Goal: Feedback & Contribution: Submit feedback/report problem

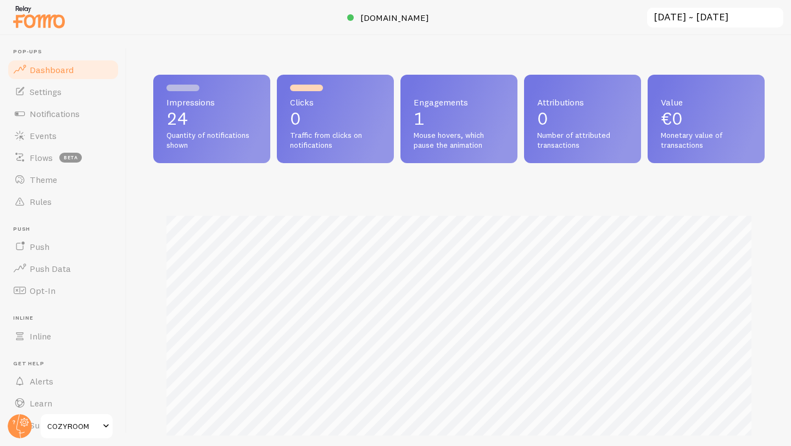
scroll to position [288, 611]
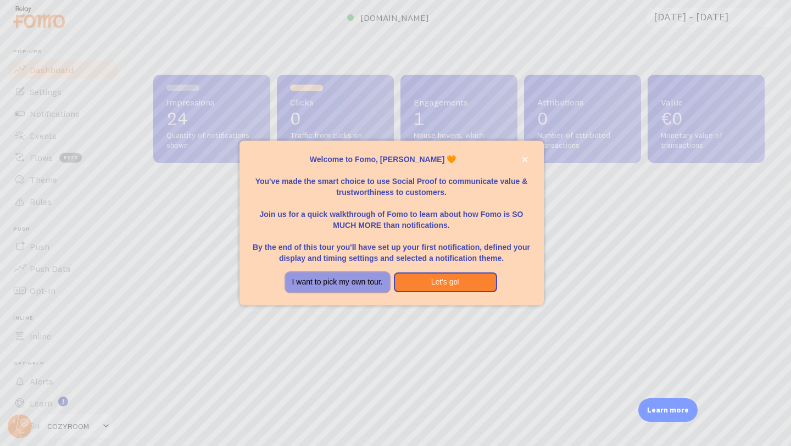
click at [317, 285] on button "I want to pick my own tour." at bounding box center [338, 282] width 104 height 20
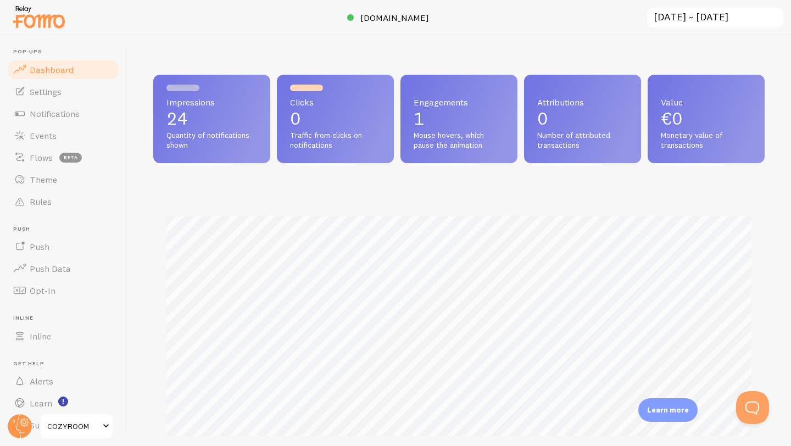
scroll to position [0, 0]
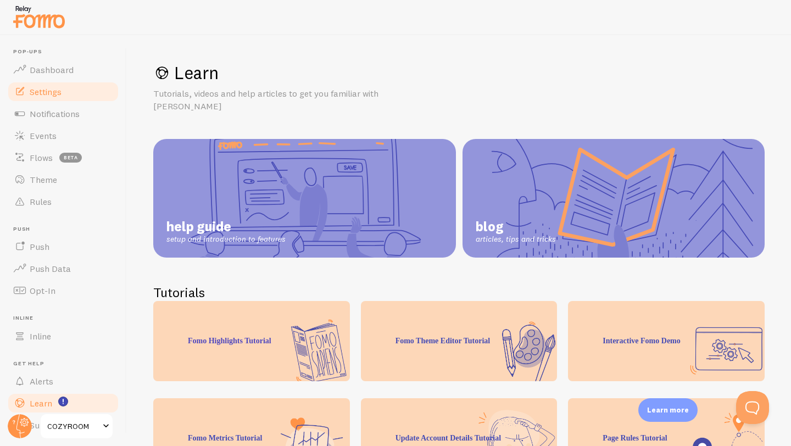
click at [78, 96] on link "Settings" at bounding box center [63, 92] width 113 height 22
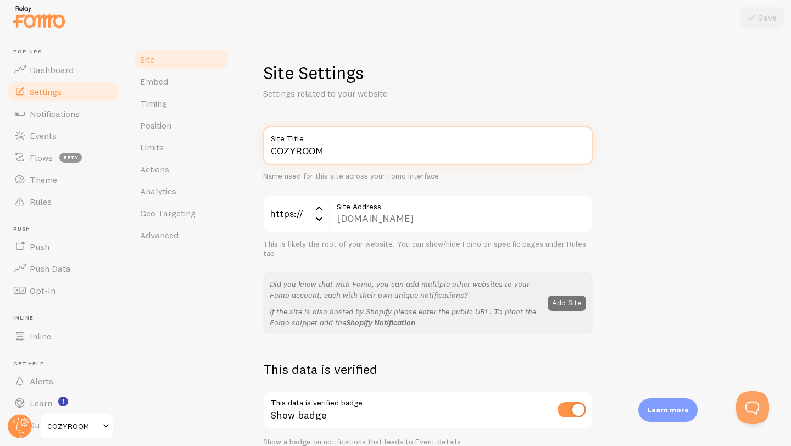
click at [283, 149] on input "COZYROOM" at bounding box center [428, 145] width 330 height 38
click at [284, 149] on input "COZYROOM" at bounding box center [428, 145] width 330 height 38
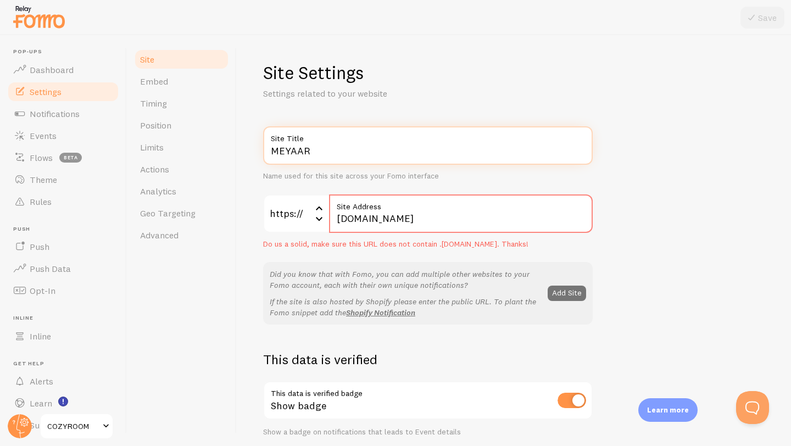
type input "MEYAAR"
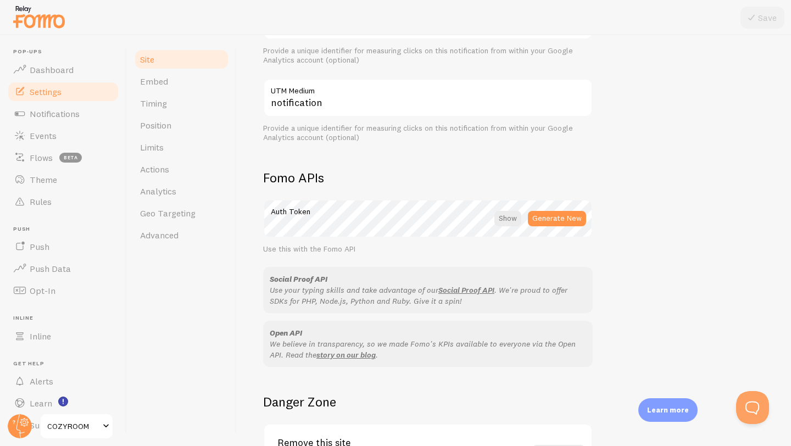
scroll to position [454, 0]
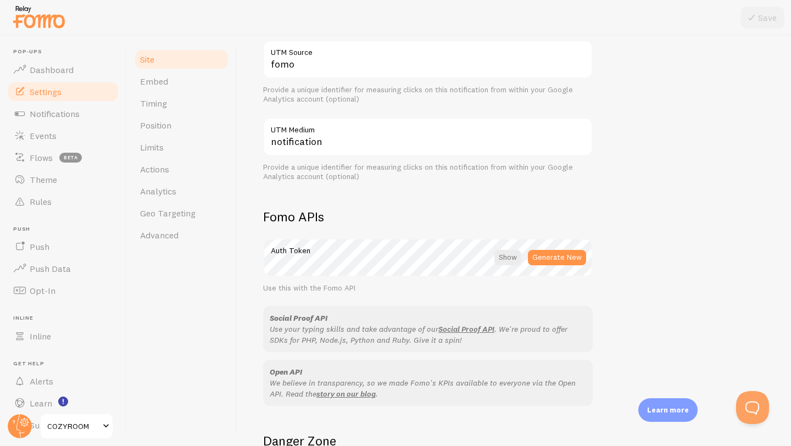
click at [624, 142] on div "MEYAAR Site Title Name used for this site across your Fomo interface https:// h…" at bounding box center [514, 39] width 502 height 733
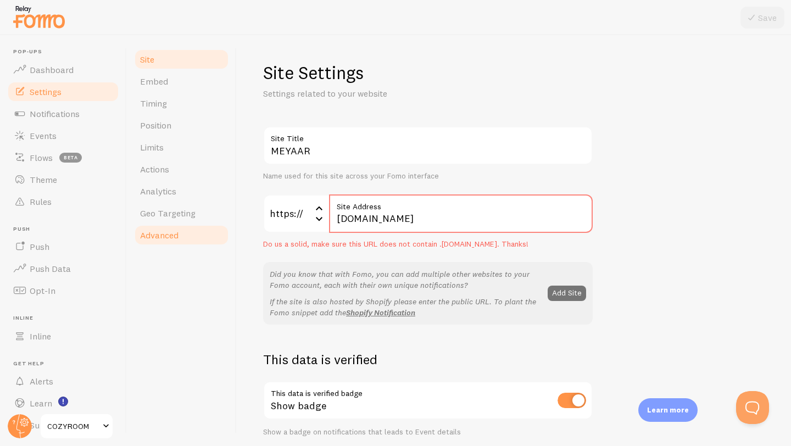
click at [157, 238] on span "Advanced" at bounding box center [159, 235] width 38 height 11
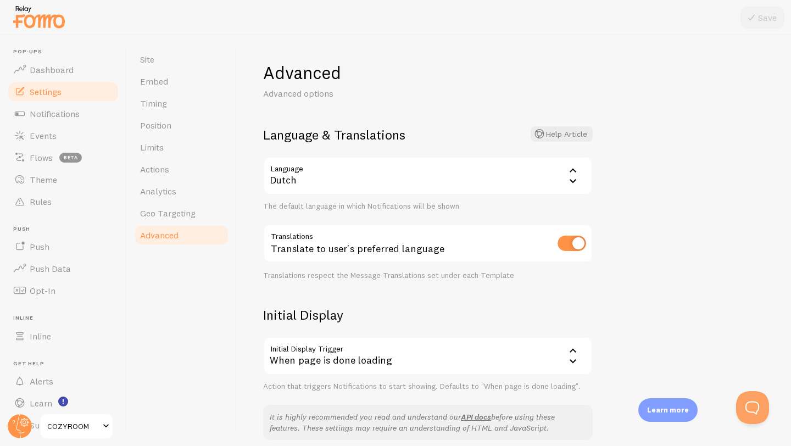
click at [355, 168] on div "Dutch" at bounding box center [428, 176] width 330 height 38
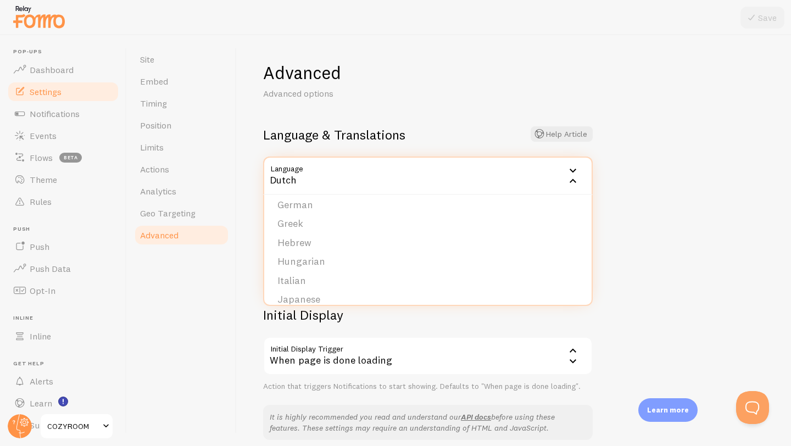
scroll to position [198, 0]
click at [313, 238] on li "Hebrew" at bounding box center [427, 240] width 327 height 19
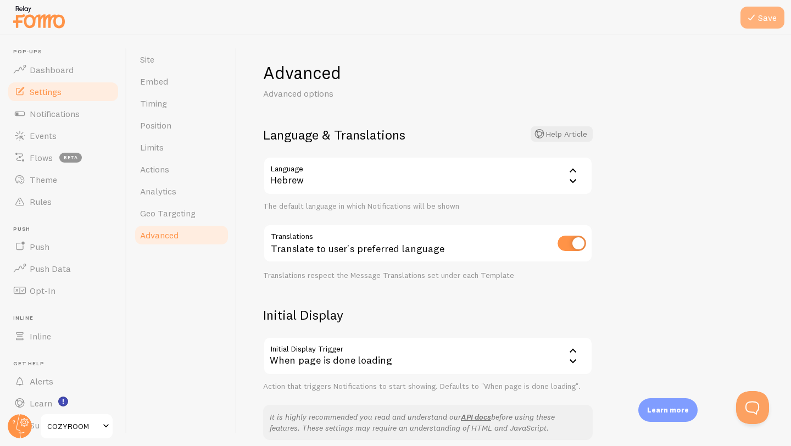
click at [755, 20] on icon at bounding box center [751, 17] width 13 height 13
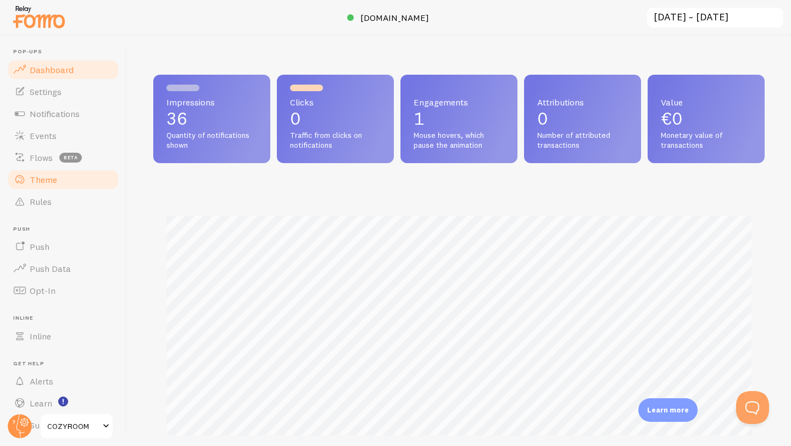
click at [64, 185] on link "Theme" at bounding box center [63, 180] width 113 height 22
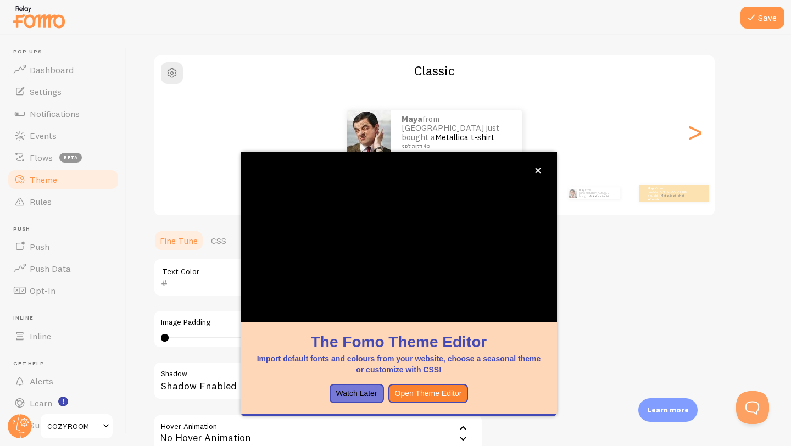
scroll to position [190, 0]
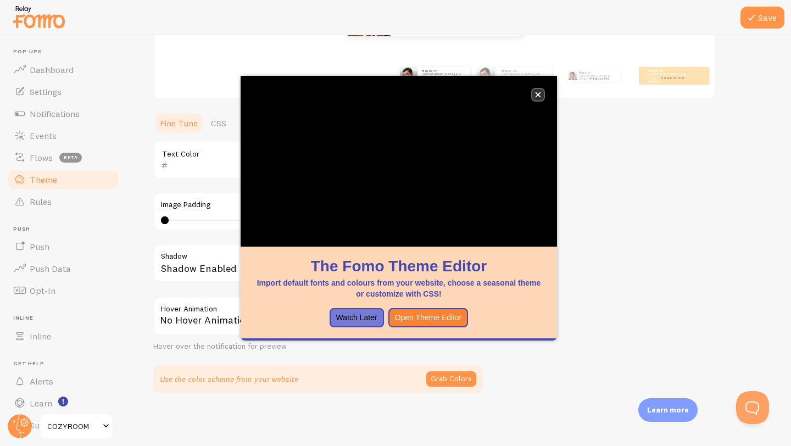
click at [542, 97] on button "close," at bounding box center [538, 95] width 12 height 12
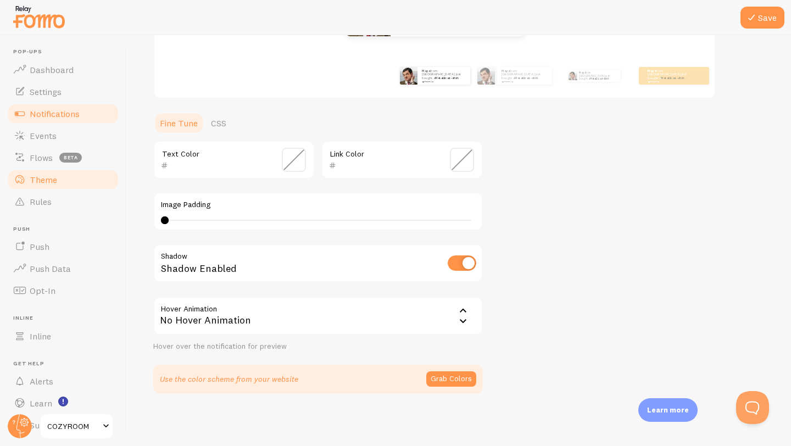
click at [37, 116] on span "Notifications" at bounding box center [55, 113] width 50 height 11
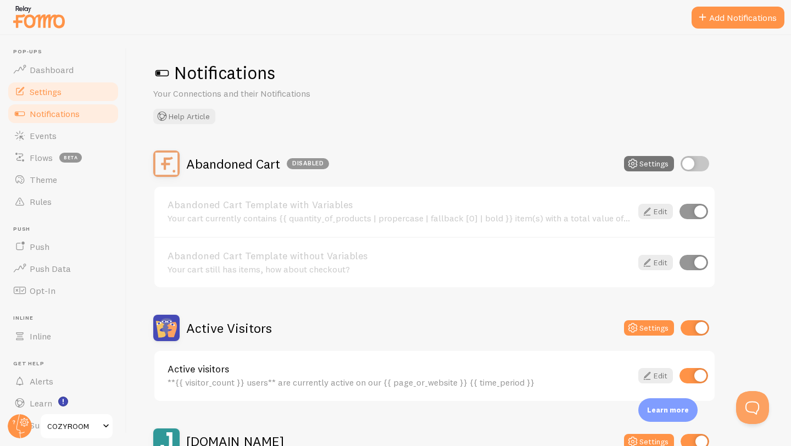
click at [38, 94] on span "Settings" at bounding box center [46, 91] width 32 height 11
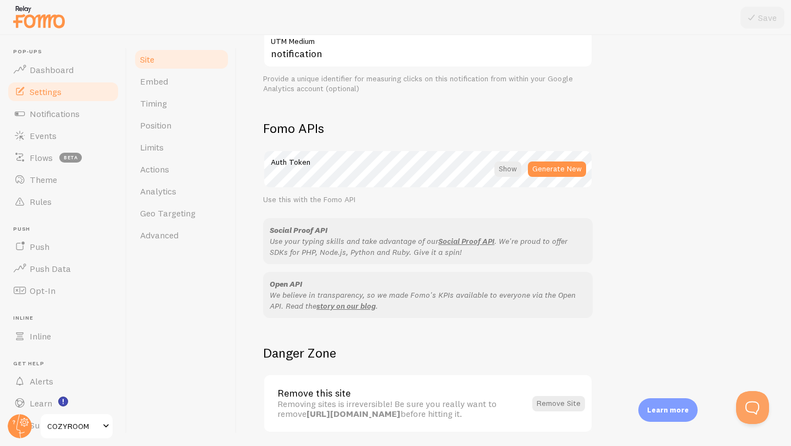
scroll to position [591, 0]
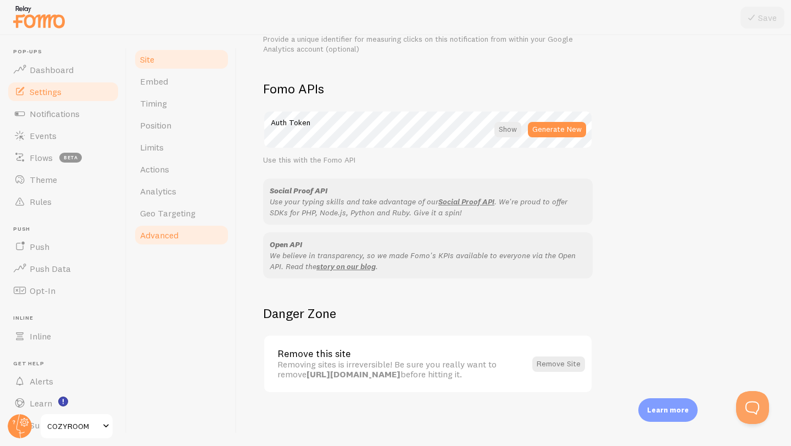
click at [149, 235] on span "Advanced" at bounding box center [159, 235] width 38 height 11
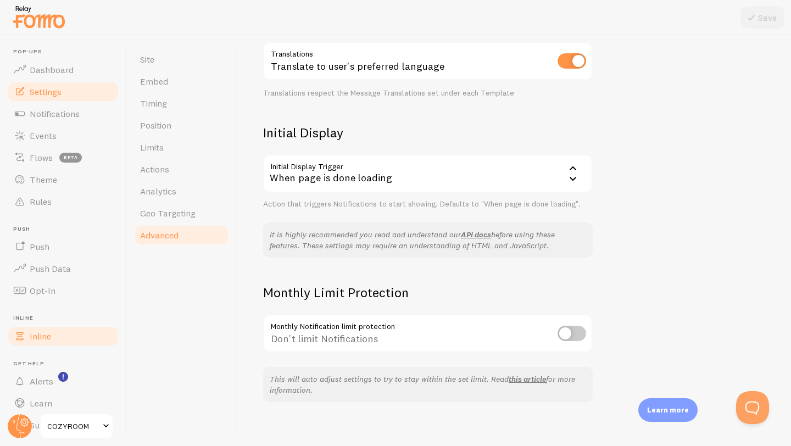
scroll to position [30, 0]
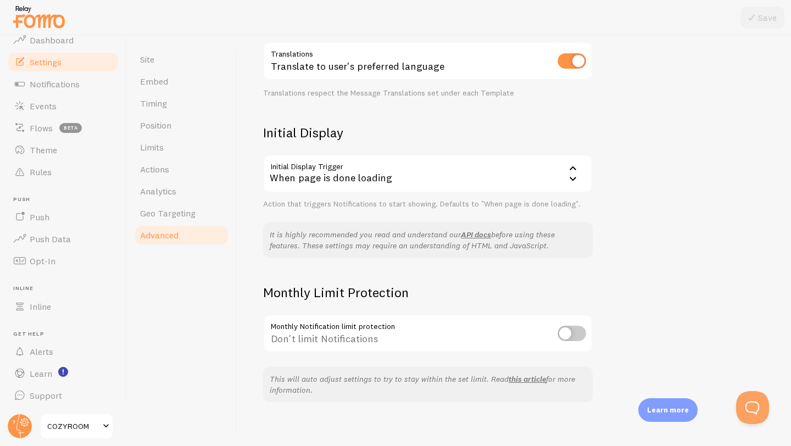
click at [74, 421] on span "COZYROOM" at bounding box center [73, 426] width 52 height 13
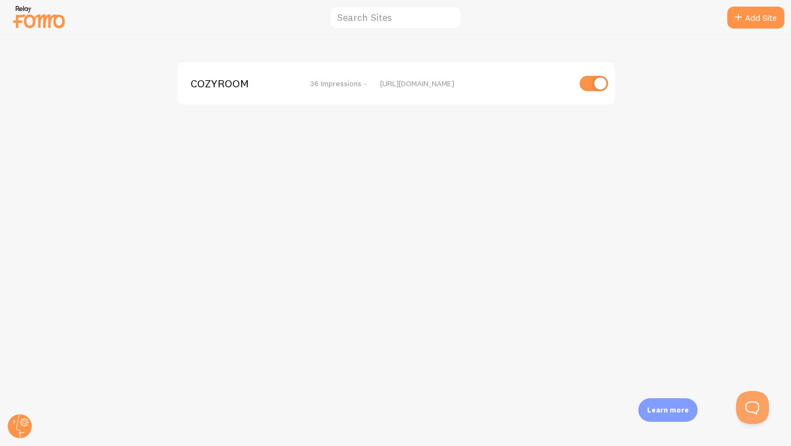
click at [595, 83] on input "checkbox" at bounding box center [594, 83] width 29 height 15
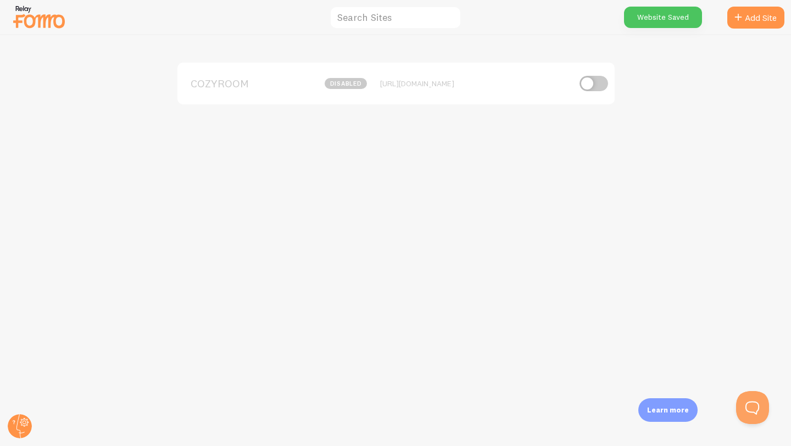
click at [593, 86] on input "checkbox" at bounding box center [594, 83] width 29 height 15
checkbox input "true"
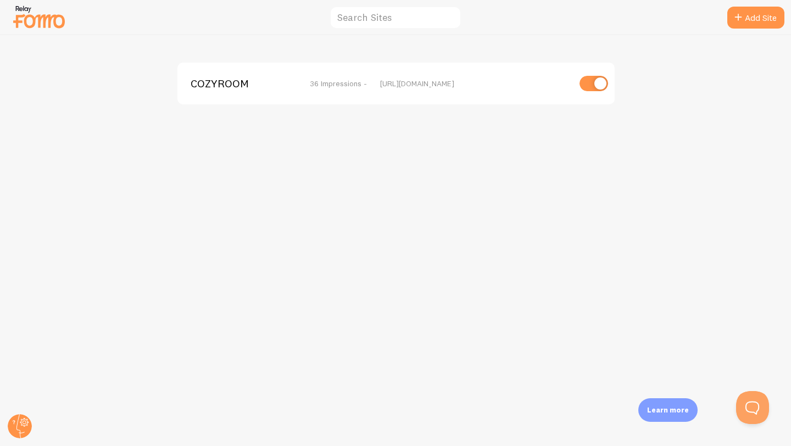
click at [45, 26] on img at bounding box center [39, 17] width 55 height 28
click at [235, 80] on span "COZYROOM" at bounding box center [235, 84] width 88 height 10
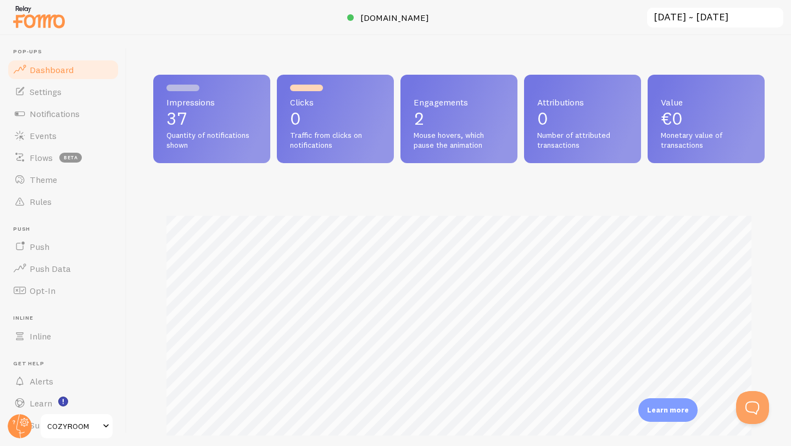
scroll to position [288, 611]
click at [47, 86] on span "Settings" at bounding box center [46, 91] width 32 height 11
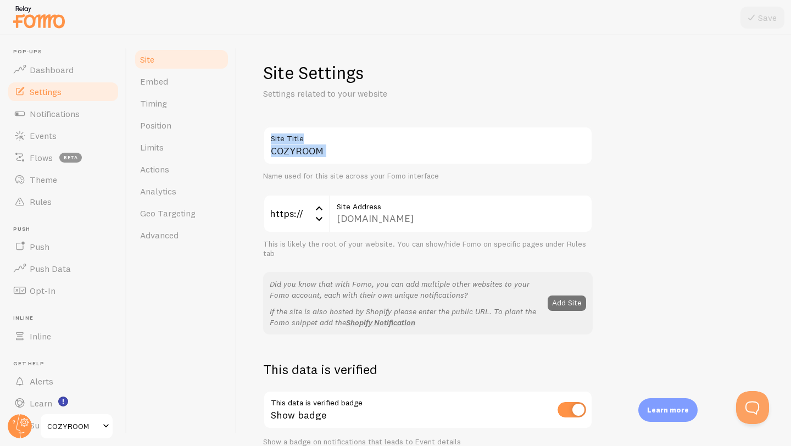
click at [282, 144] on div "COZYROOM Site Title" at bounding box center [428, 145] width 330 height 38
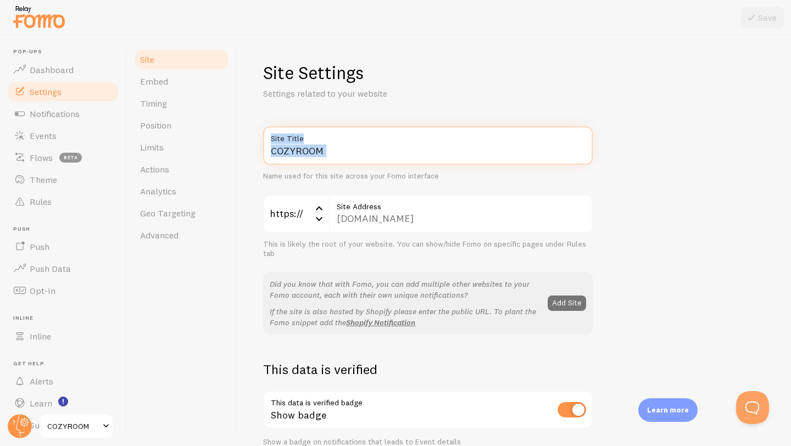
click at [282, 145] on input "COZYROOM" at bounding box center [428, 145] width 330 height 38
click at [290, 151] on input "COZYROOM" at bounding box center [428, 145] width 330 height 38
click at [291, 151] on input "COZYROOM" at bounding box center [428, 145] width 330 height 38
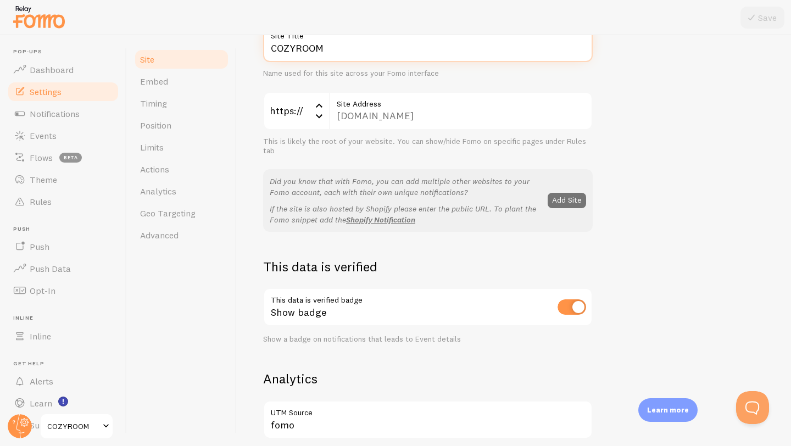
scroll to position [109, 0]
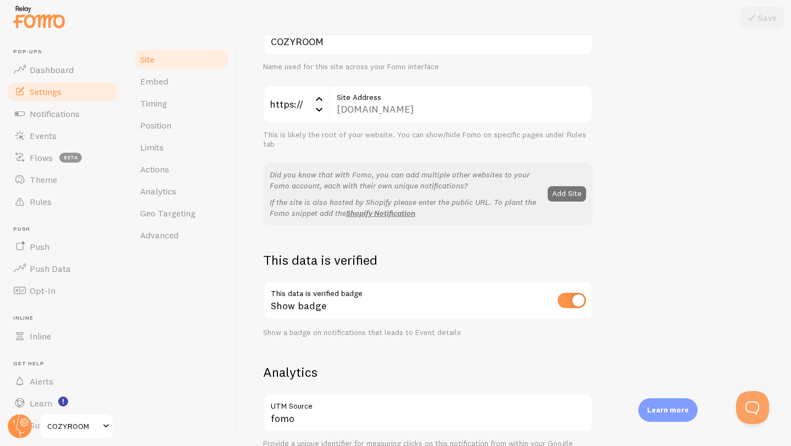
click at [296, 101] on div "https://" at bounding box center [296, 104] width 66 height 38
click at [297, 102] on div "https://" at bounding box center [296, 104] width 66 height 38
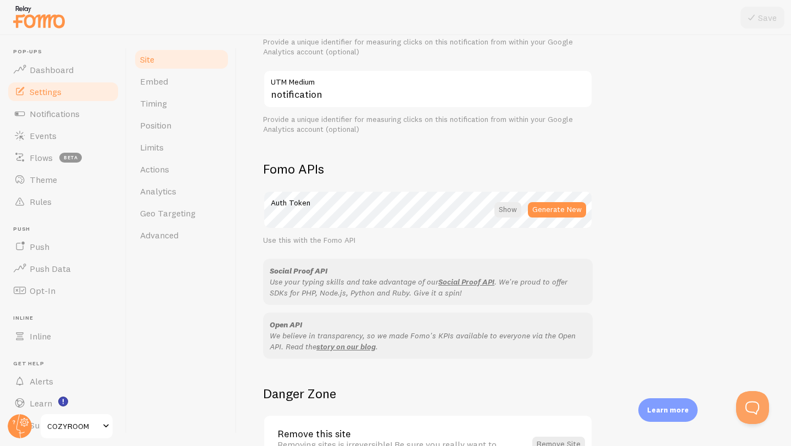
scroll to position [591, 0]
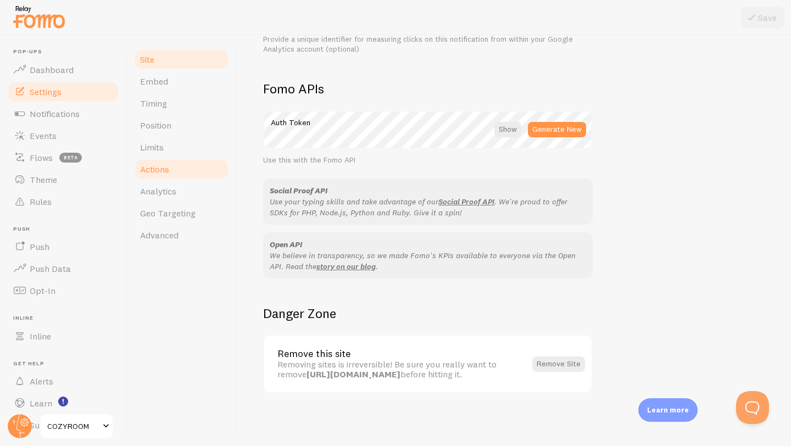
click at [162, 168] on span "Actions" at bounding box center [154, 169] width 29 height 11
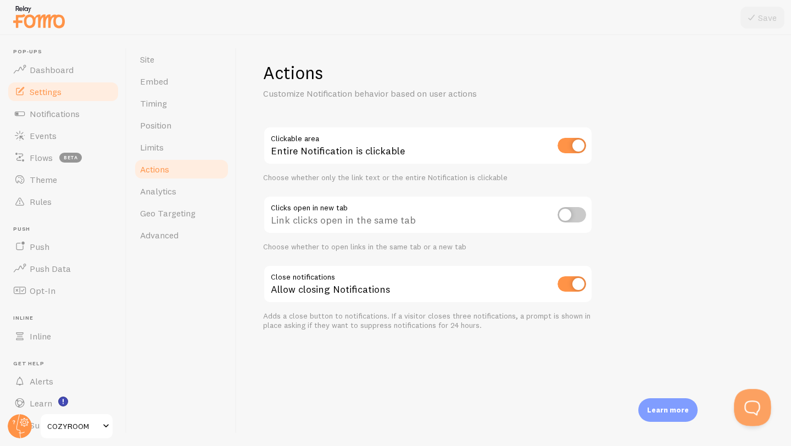
click at [755, 401] on button "Open Beacon popover" at bounding box center [750, 405] width 33 height 33
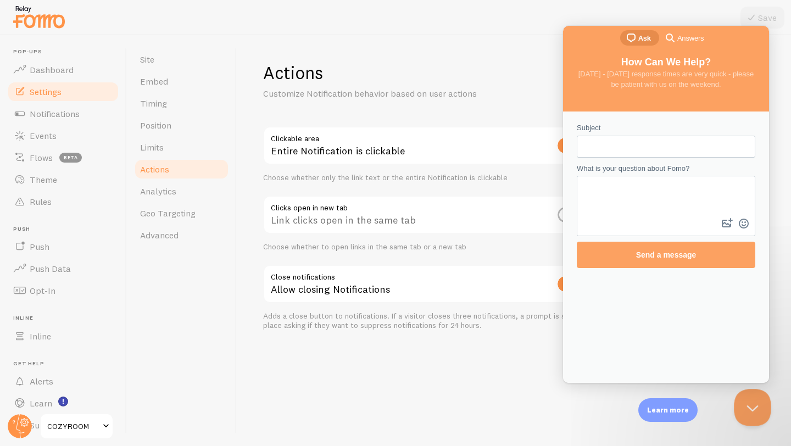
click at [753, 409] on button "Close Beacon popover" at bounding box center [750, 405] width 33 height 33
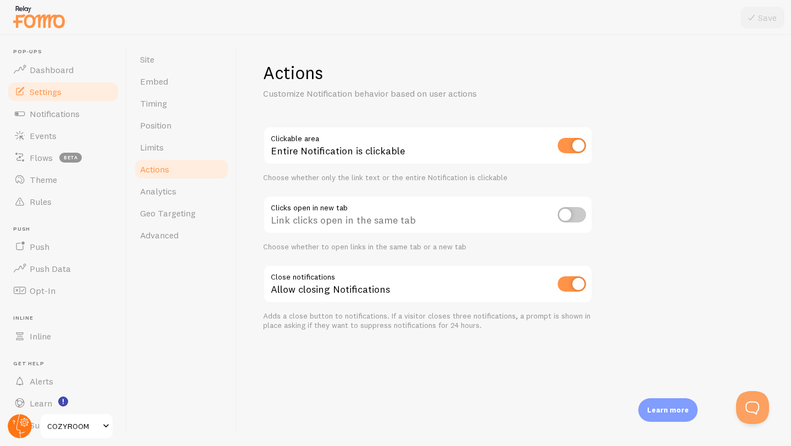
click at [21, 426] on circle at bounding box center [20, 426] width 24 height 24
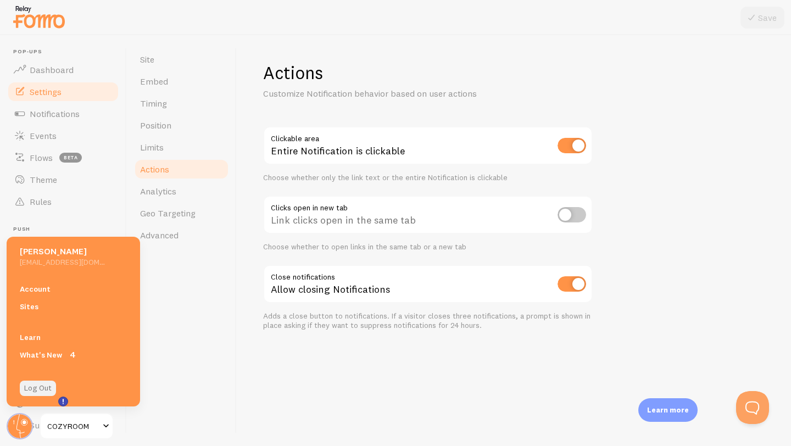
click at [39, 388] on link "Log Out" at bounding box center [38, 388] width 36 height 15
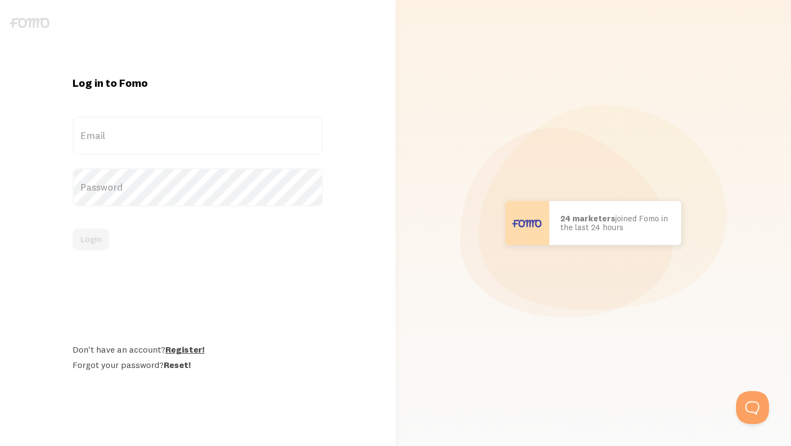
click at [183, 347] on link "Register!" at bounding box center [184, 349] width 39 height 11
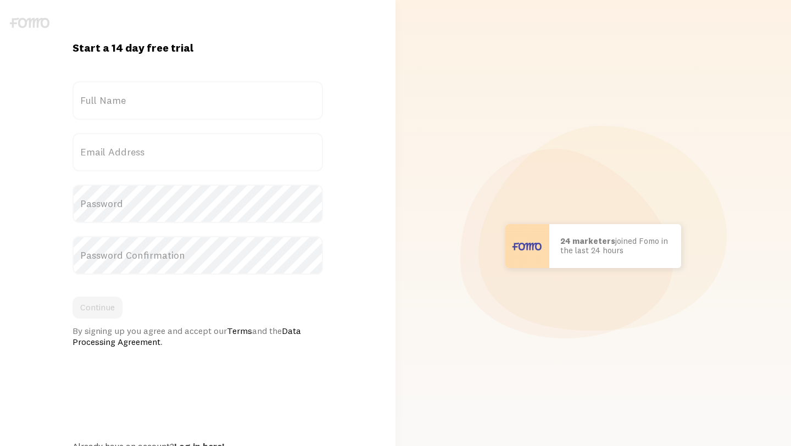
click at [144, 112] on label "Full Name" at bounding box center [198, 100] width 251 height 38
click at [144, 112] on input "Full Name" at bounding box center [198, 100] width 251 height 38
click at [141, 105] on label "Full Name" at bounding box center [198, 100] width 251 height 38
click at [141, 105] on input "Full Name" at bounding box center [198, 100] width 251 height 38
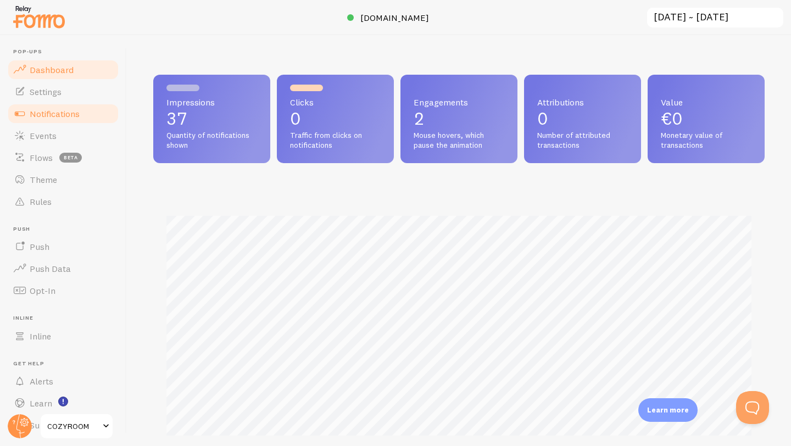
click at [40, 115] on span "Notifications" at bounding box center [55, 113] width 50 height 11
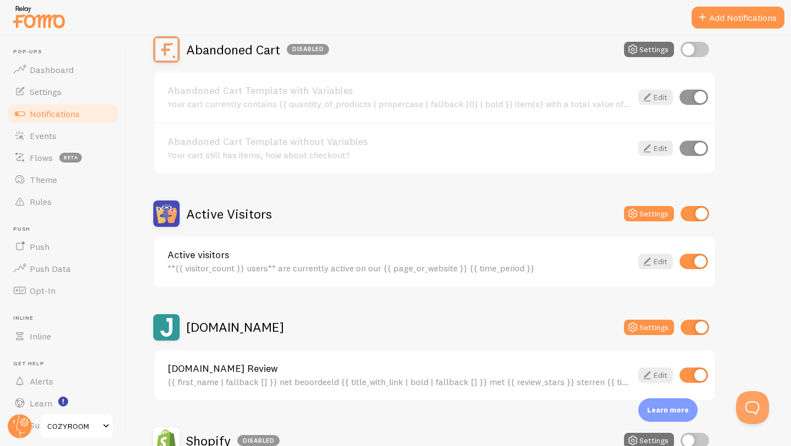
scroll to position [116, 0]
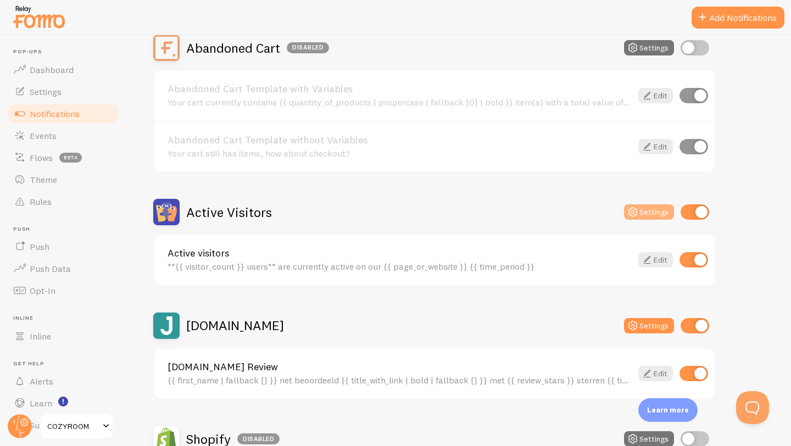
click at [649, 212] on button "Settings" at bounding box center [649, 211] width 50 height 15
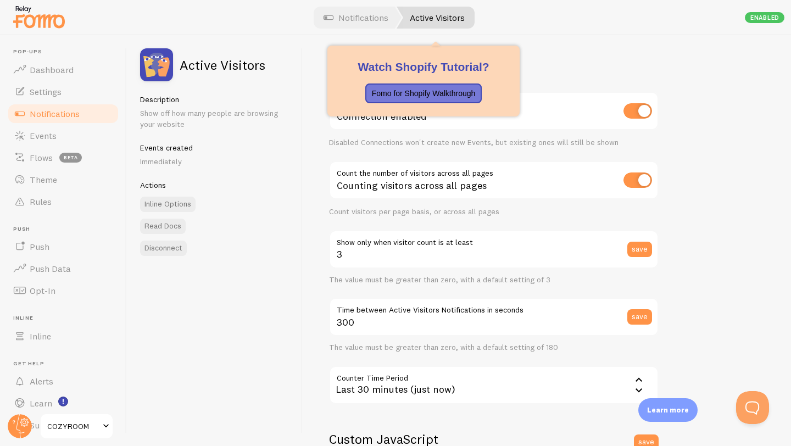
click at [423, 20] on link "Active Visitors" at bounding box center [436, 18] width 78 height 22
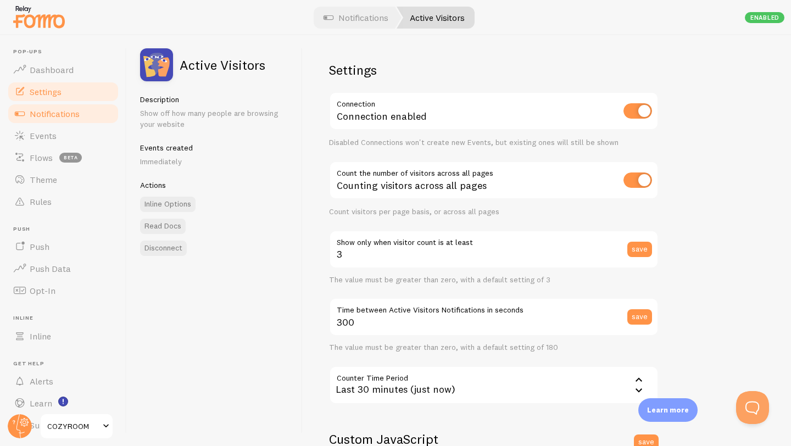
click at [39, 99] on link "Settings" at bounding box center [63, 92] width 113 height 22
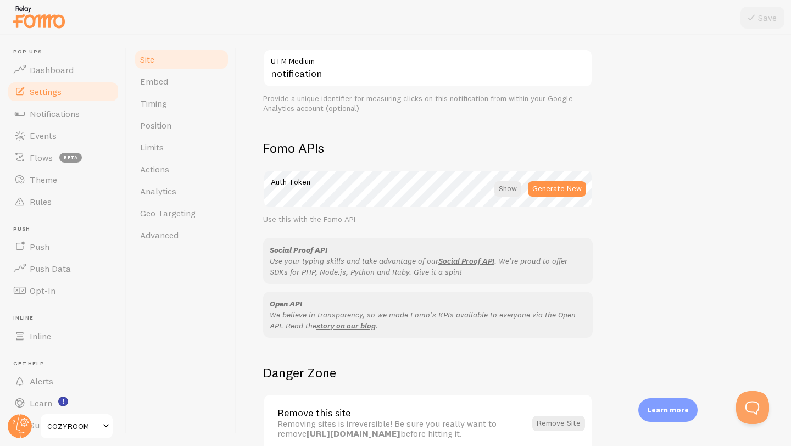
scroll to position [591, 0]
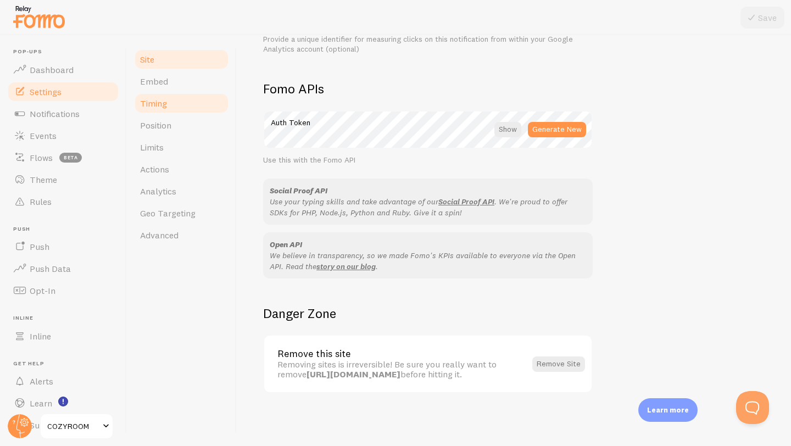
click at [164, 106] on span "Timing" at bounding box center [153, 103] width 27 height 11
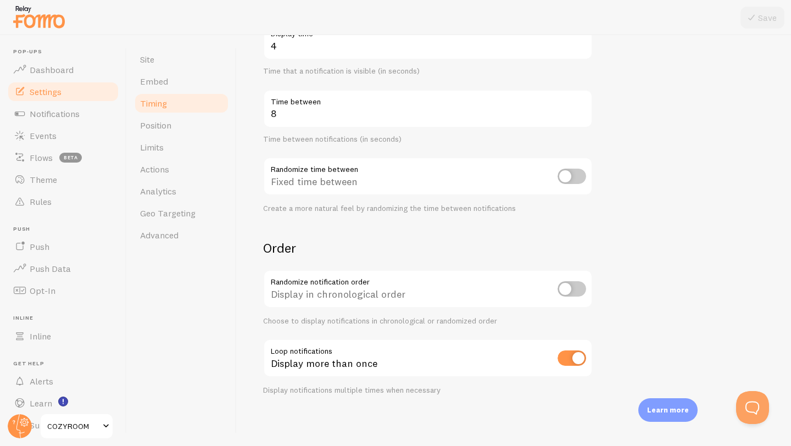
scroll to position [204, 0]
click at [184, 127] on link "Position" at bounding box center [181, 125] width 96 height 22
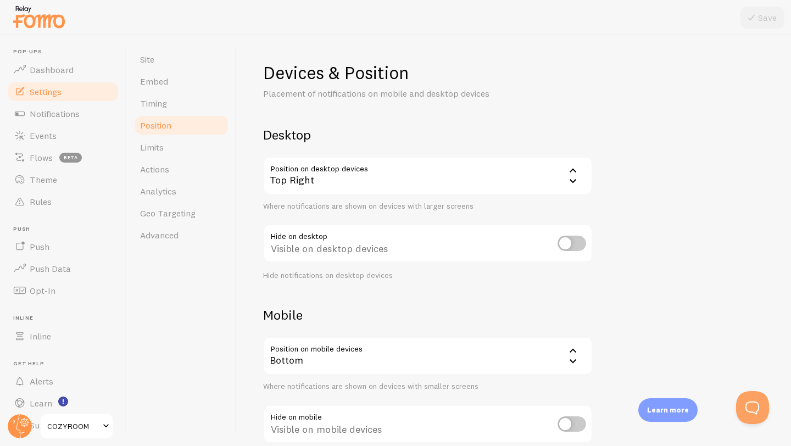
scroll to position [67, 0]
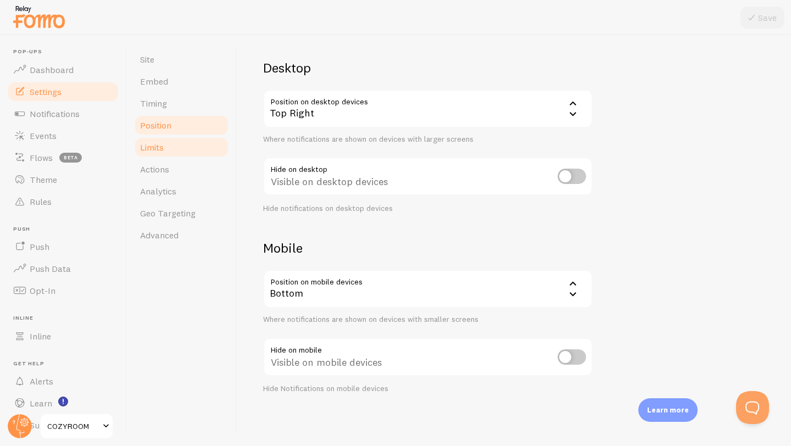
click at [191, 152] on link "Limits" at bounding box center [181, 147] width 96 height 22
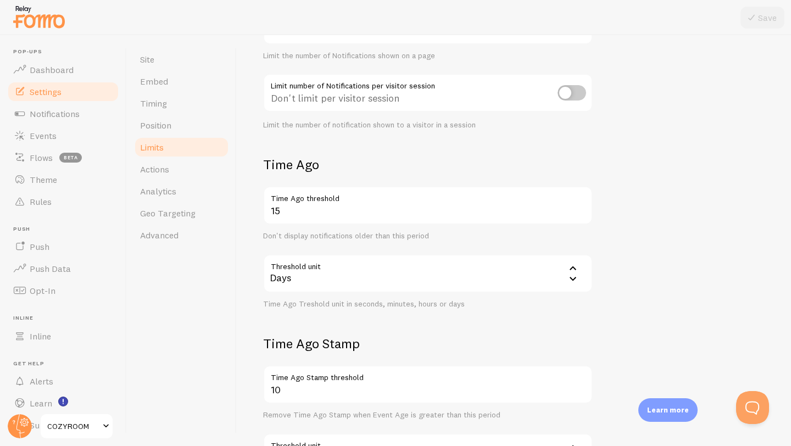
scroll to position [266, 0]
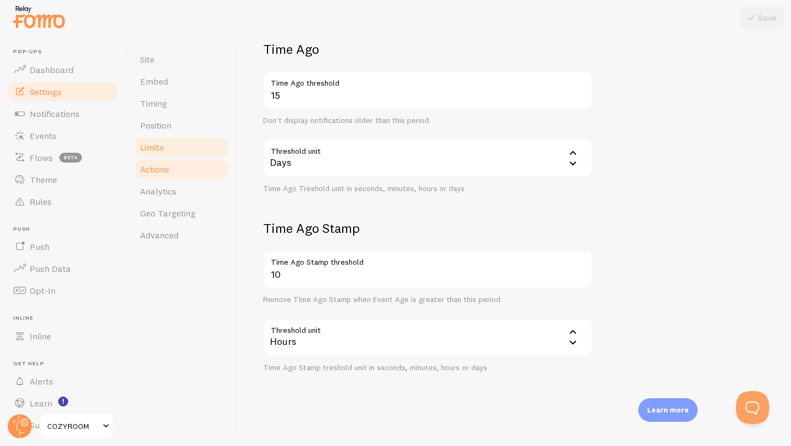
click at [165, 171] on span "Actions" at bounding box center [154, 169] width 29 height 11
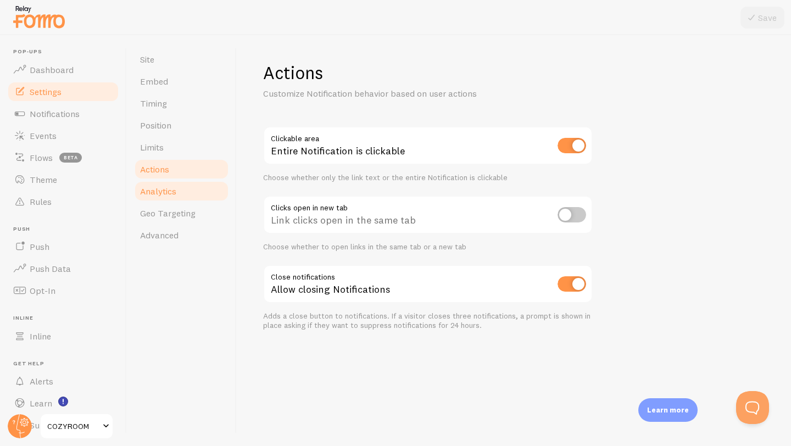
click at [175, 188] on span "Analytics" at bounding box center [158, 191] width 36 height 11
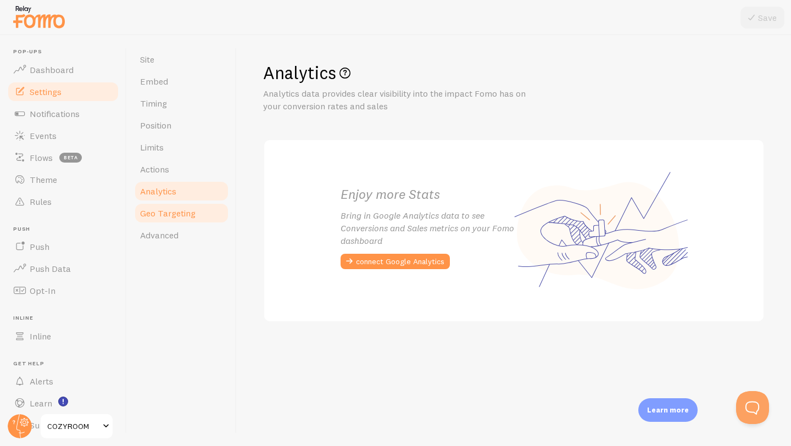
click at [181, 212] on span "Geo Targeting" at bounding box center [167, 213] width 55 height 11
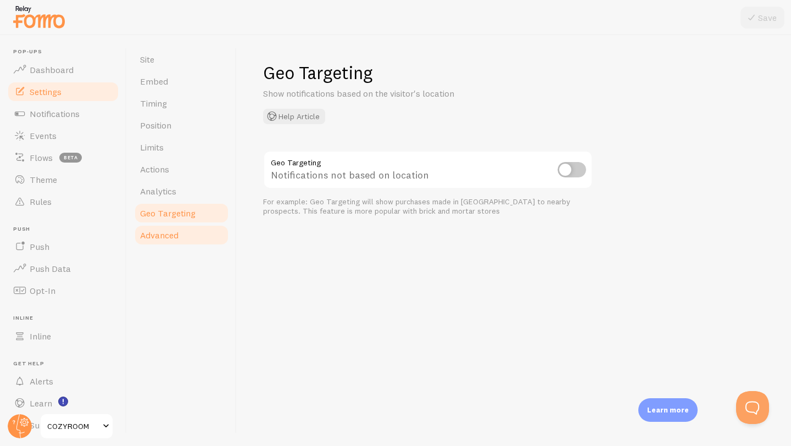
click at [180, 235] on link "Advanced" at bounding box center [181, 235] width 96 height 22
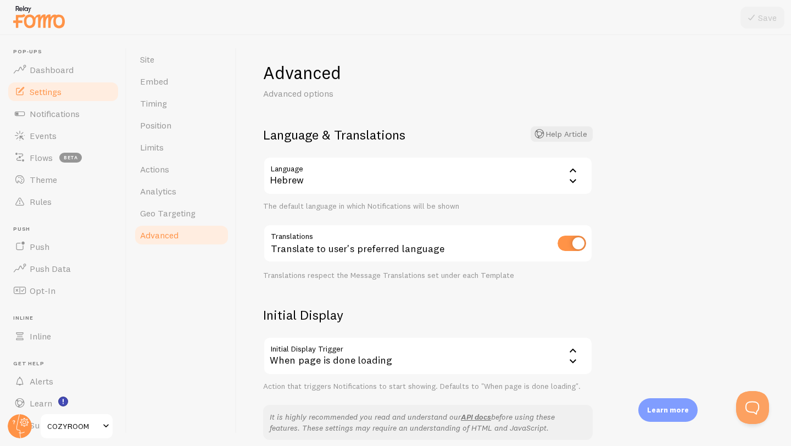
click at [304, 178] on div "Hebrew" at bounding box center [428, 176] width 330 height 38
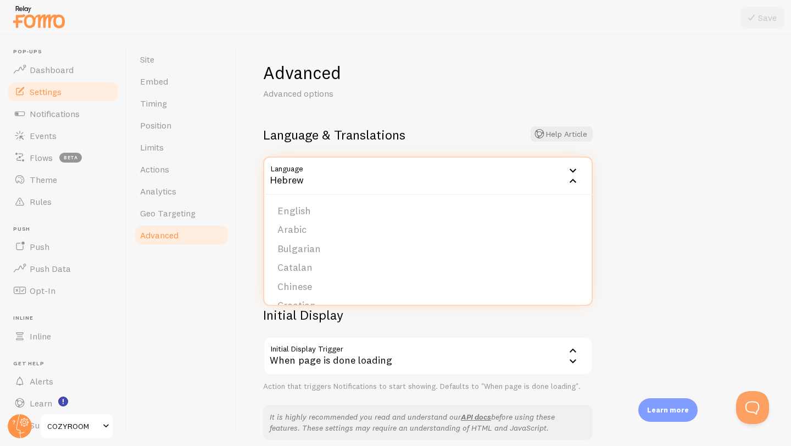
click at [304, 178] on div "Hebrew" at bounding box center [428, 176] width 330 height 38
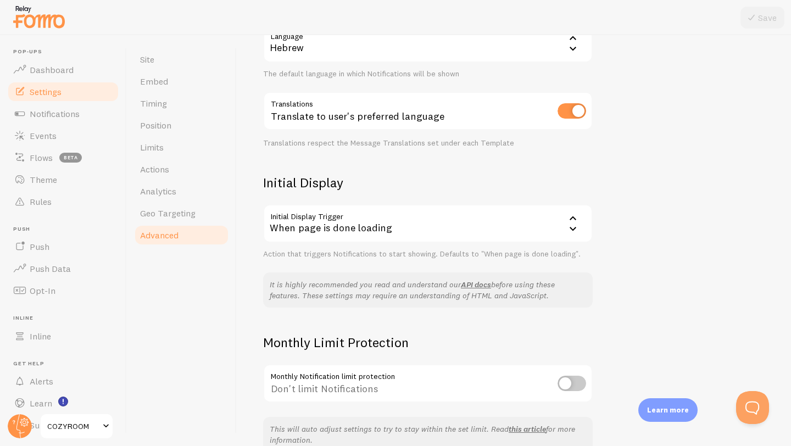
scroll to position [191, 0]
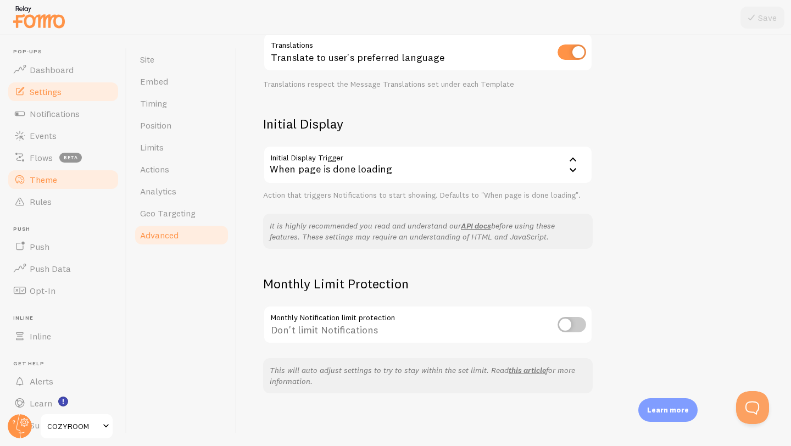
click at [79, 179] on link "Theme" at bounding box center [63, 180] width 113 height 22
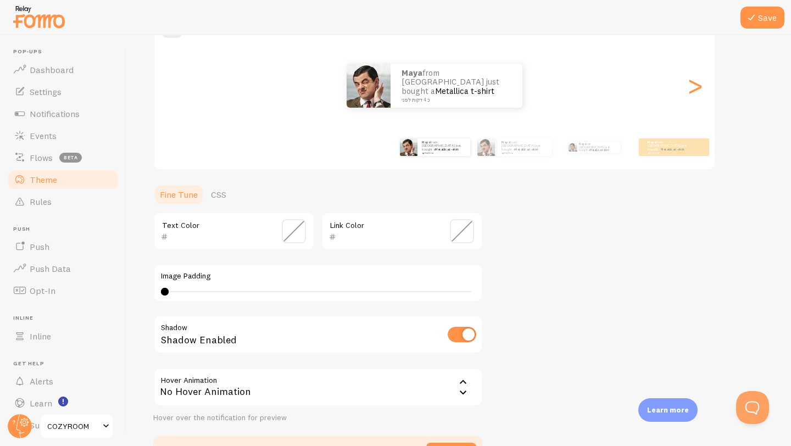
scroll to position [172, 0]
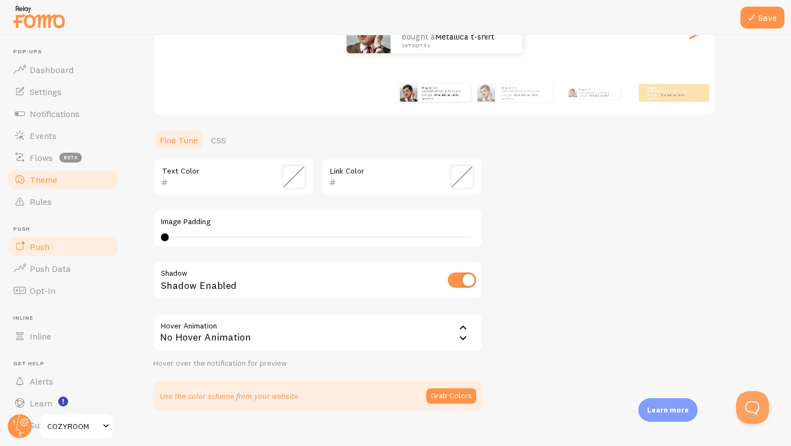
click at [71, 249] on link "Push" at bounding box center [63, 247] width 113 height 22
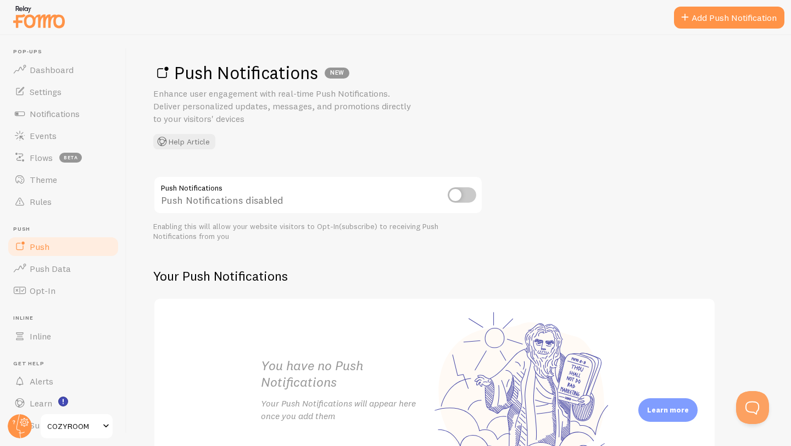
scroll to position [94, 0]
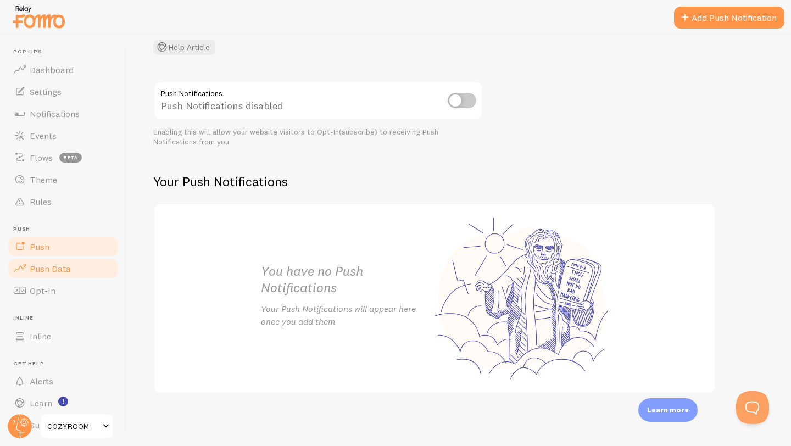
click at [41, 272] on span "Push Data" at bounding box center [50, 268] width 41 height 11
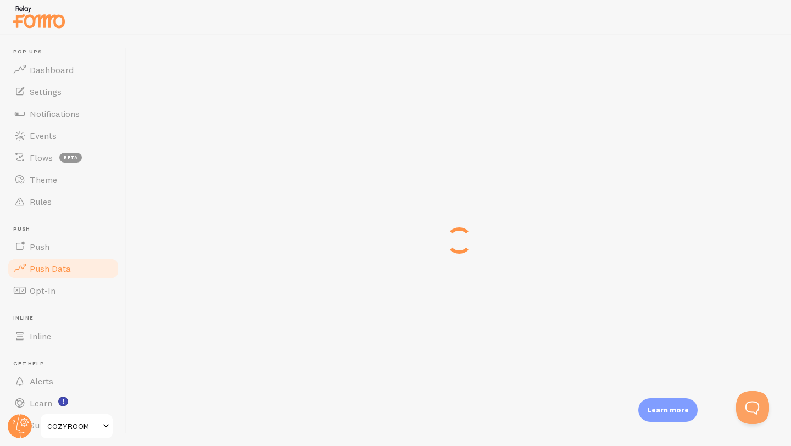
scroll to position [30, 0]
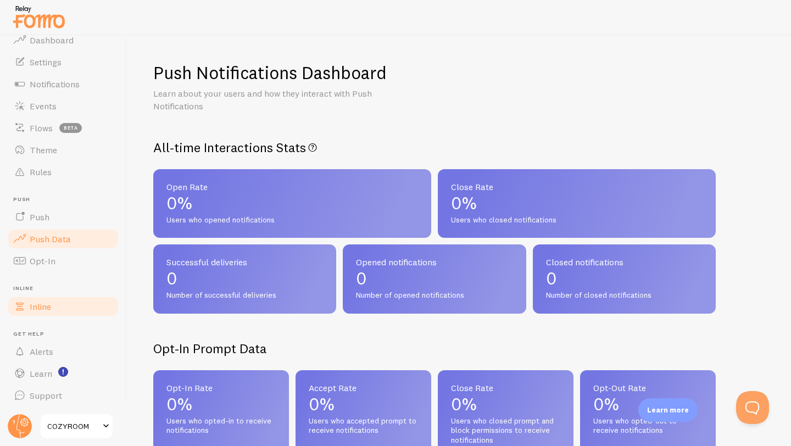
click at [44, 307] on span "Inline" at bounding box center [40, 306] width 21 height 11
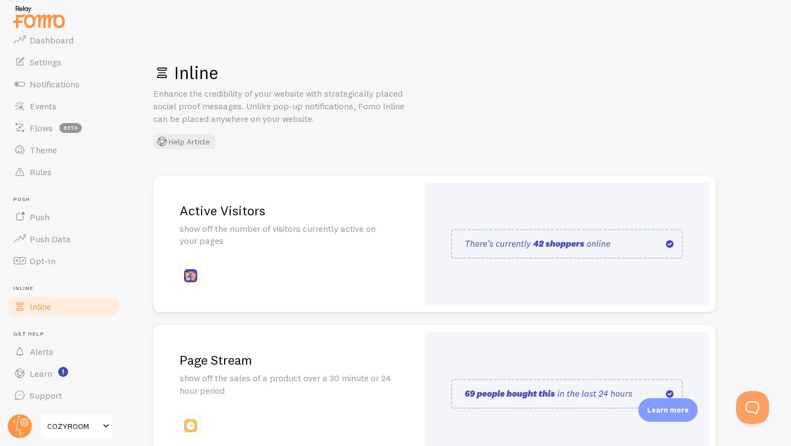
click at [272, 215] on h2 "Active Visitors" at bounding box center [286, 210] width 212 height 17
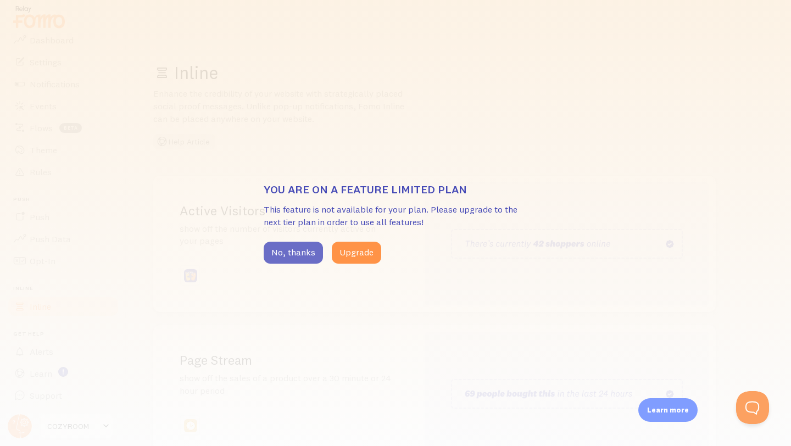
click at [288, 251] on button "No, thanks" at bounding box center [293, 253] width 59 height 22
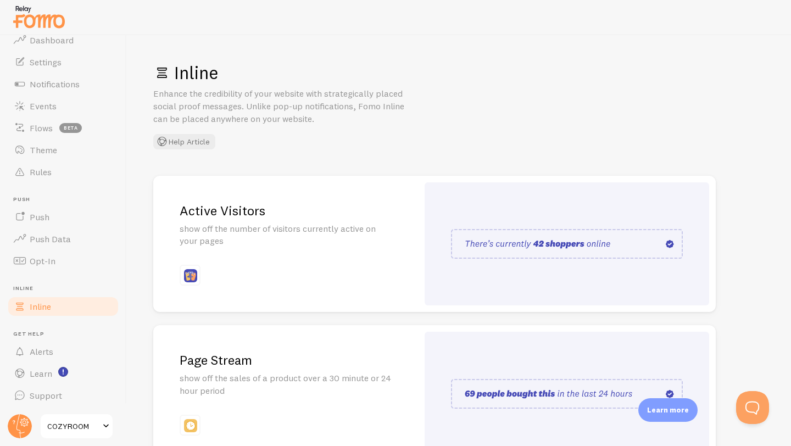
scroll to position [218, 0]
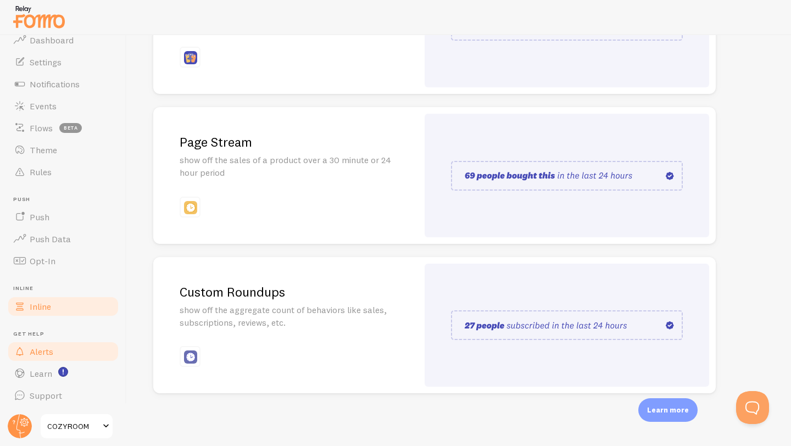
click at [38, 358] on link "Alerts" at bounding box center [63, 352] width 113 height 22
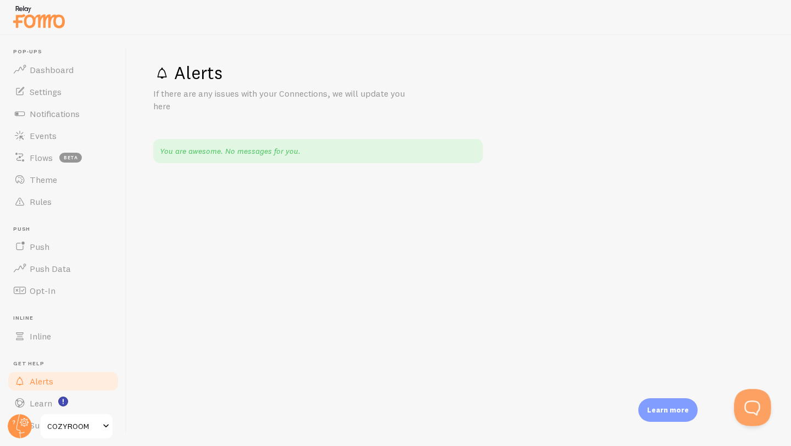
click at [749, 415] on button "Open Beacon popover" at bounding box center [750, 405] width 33 height 33
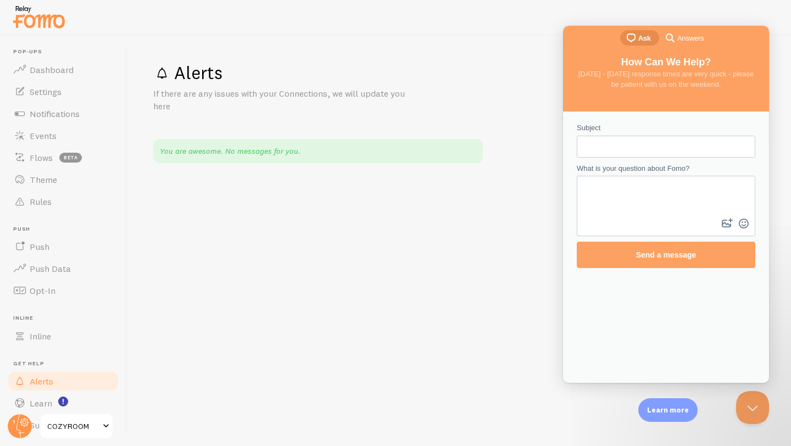
click at [624, 143] on input "Subject" at bounding box center [666, 147] width 161 height 20
type input "LANGUAGE ISSUE"
click at [620, 195] on textarea "What is your question about Fomo?" at bounding box center [666, 196] width 176 height 39
type textarea "I CHANGED THE LANGUAGE TO HEBREW BUT TILL SHOWS UP IN ENGLISH"
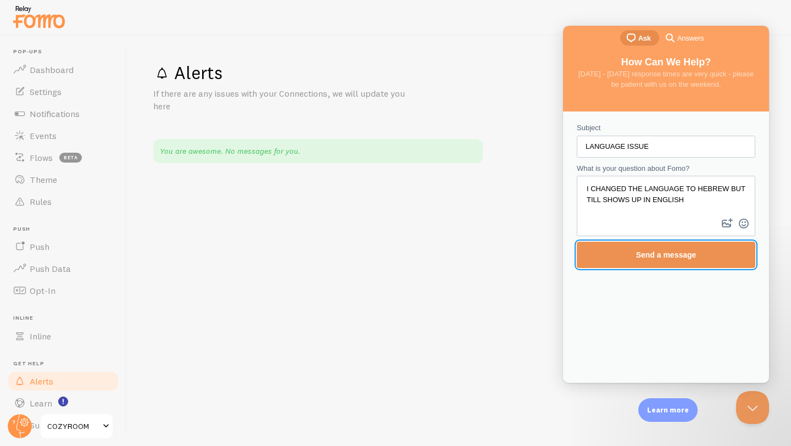
click at [618, 255] on span "Send a message" at bounding box center [666, 254] width 154 height 25
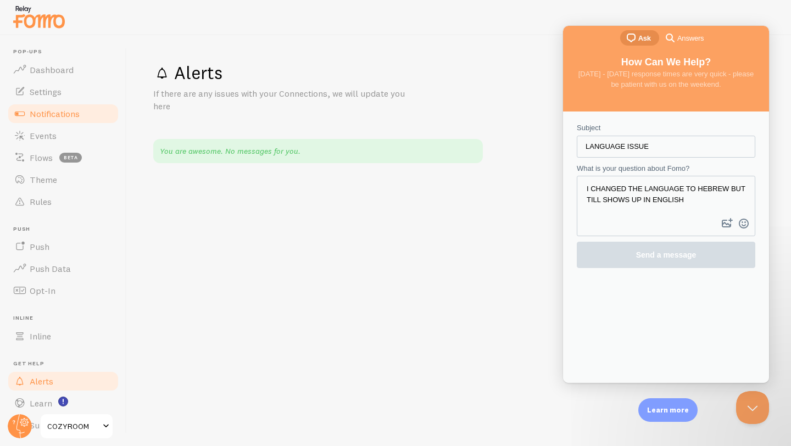
click at [42, 113] on span "Notifications" at bounding box center [55, 113] width 50 height 11
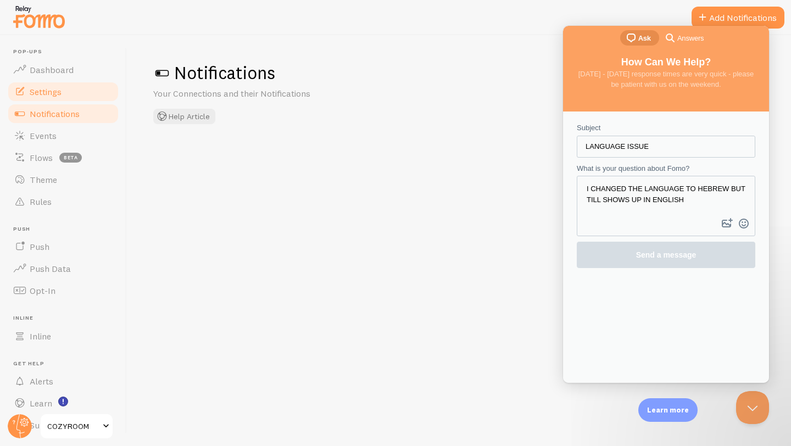
click at [37, 90] on span "Settings" at bounding box center [46, 91] width 32 height 11
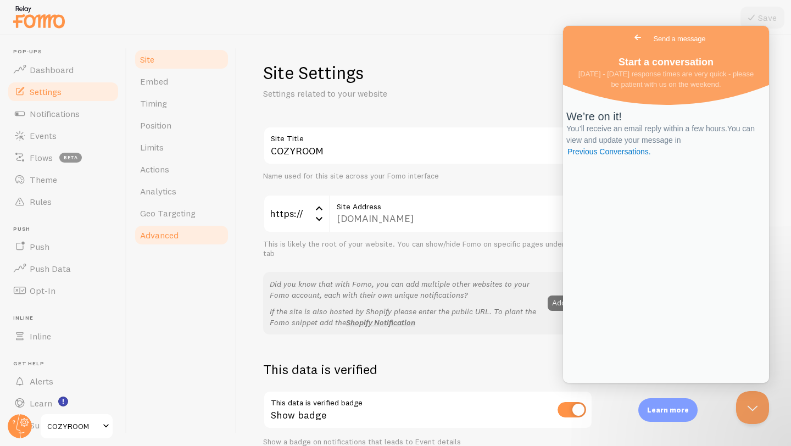
click at [171, 240] on span "Advanced" at bounding box center [159, 235] width 38 height 11
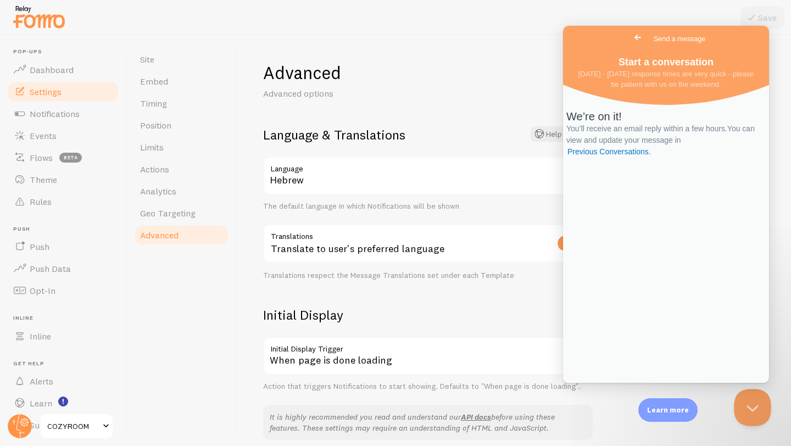
click at [749, 414] on button "Close Beacon popover" at bounding box center [750, 405] width 33 height 33
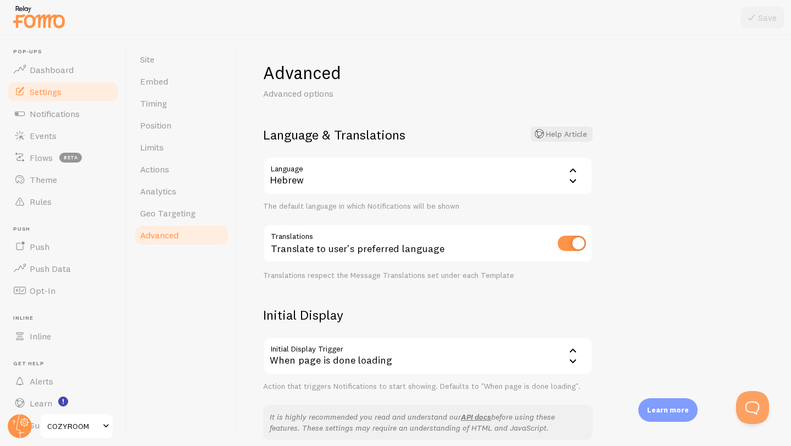
click at [577, 238] on input "checkbox" at bounding box center [572, 243] width 29 height 15
checkbox input "false"
click at [770, 24] on button "Save" at bounding box center [763, 18] width 44 height 22
